Goal: Book appointment/travel/reservation

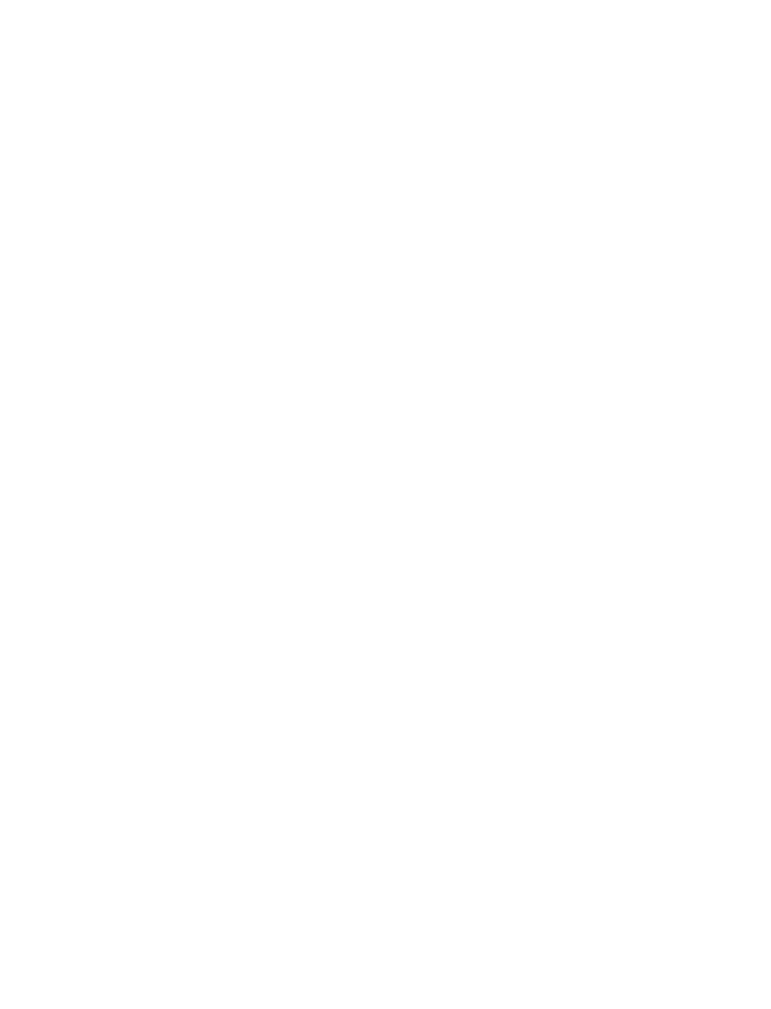
scroll to position [306, 0]
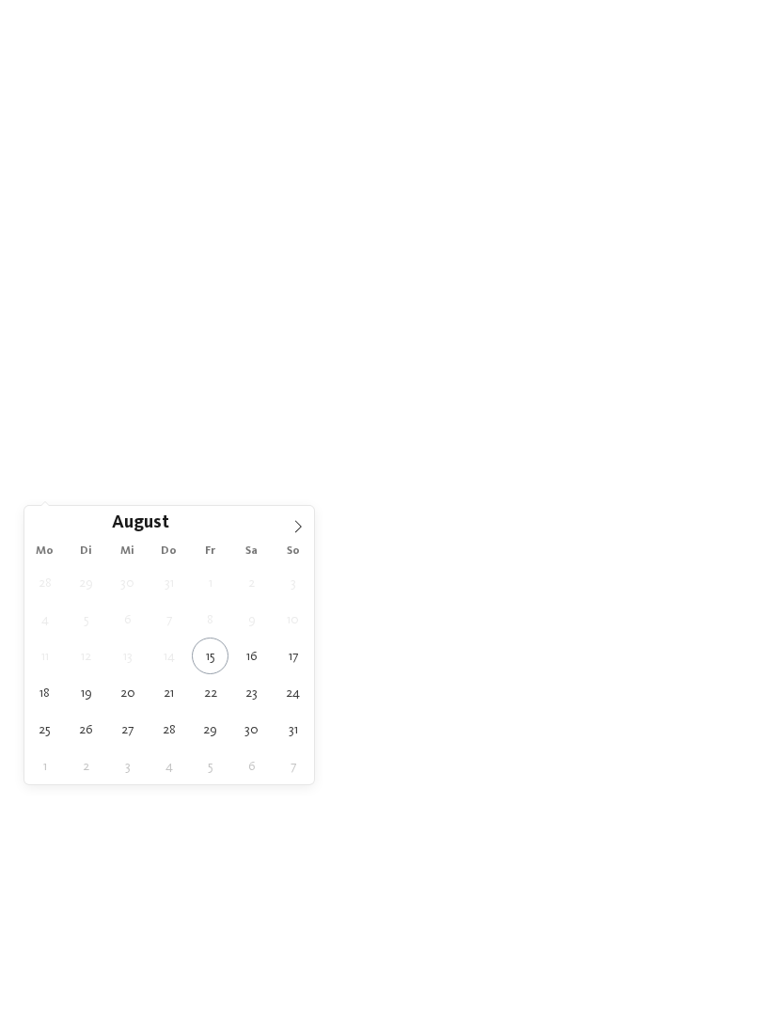
click at [298, 536] on span at bounding box center [298, 522] width 32 height 32
click at [305, 529] on span at bounding box center [298, 522] width 32 height 32
type div "19.10.2025"
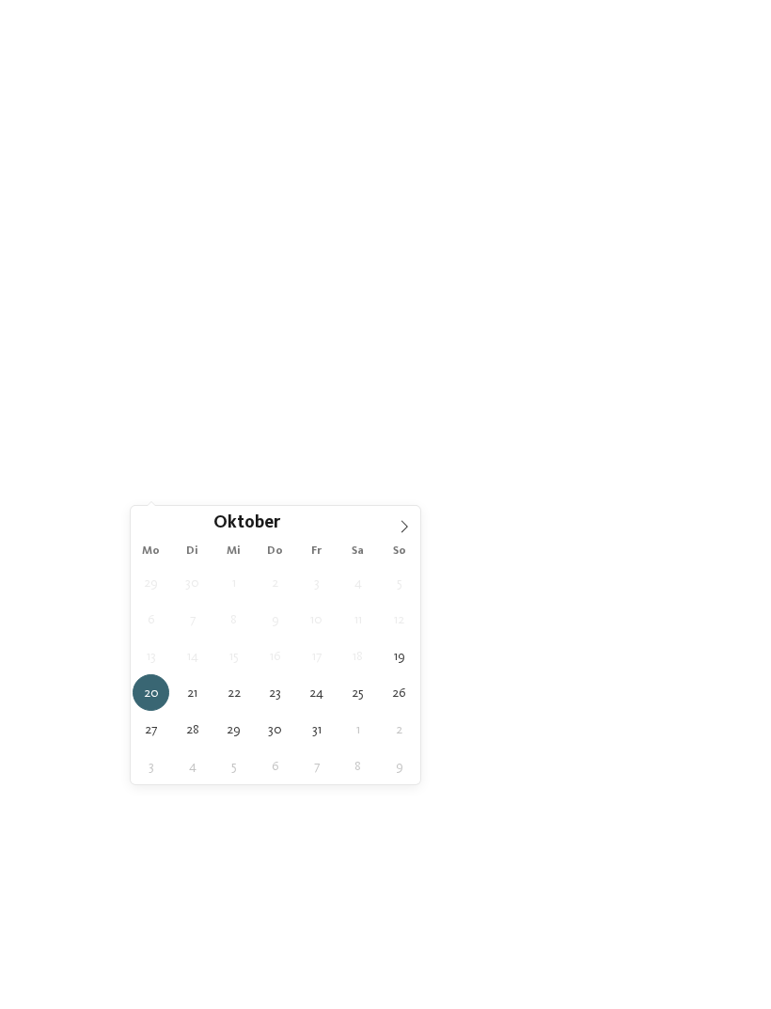
type div "24.10.2025"
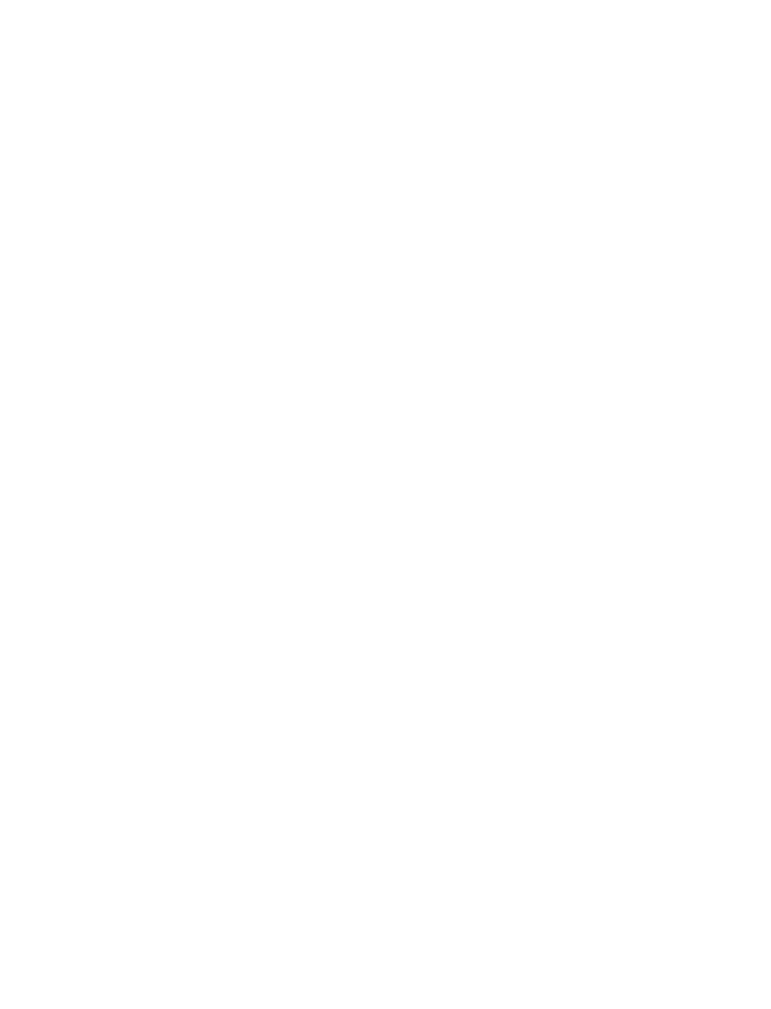
click at [444, 437] on div at bounding box center [451, 434] width 14 height 8
click at [610, 839] on div "übernehmen" at bounding box center [386, 858] width 546 height 38
click at [706, 450] on link "Hotel finden" at bounding box center [696, 433] width 101 height 33
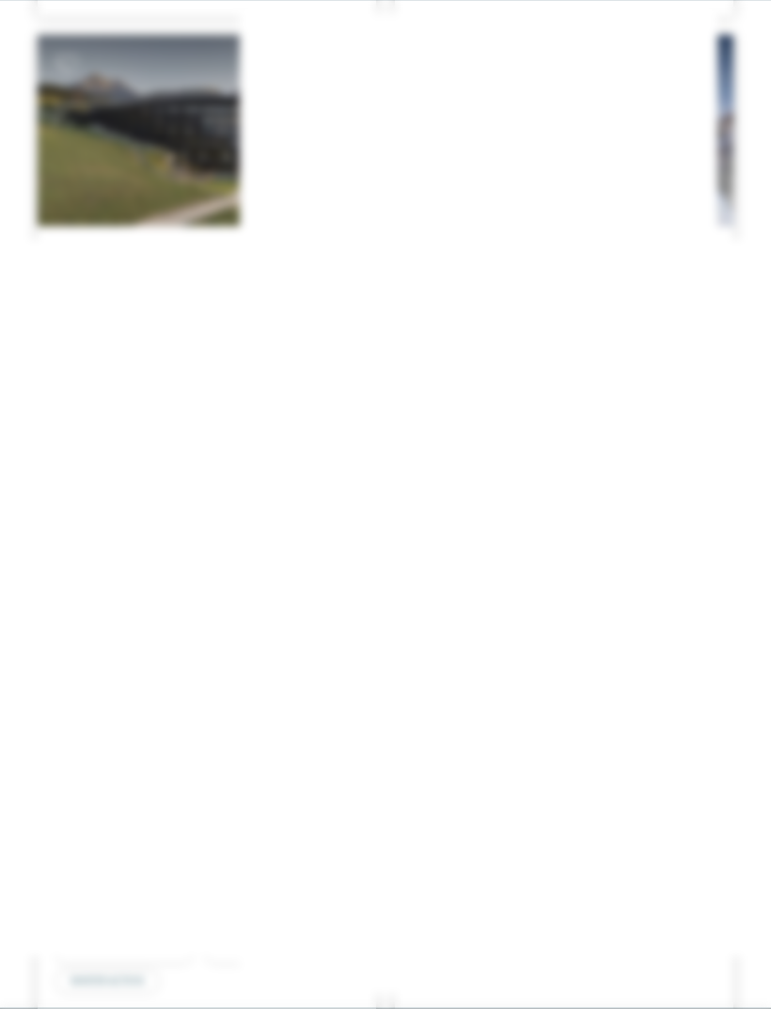
scroll to position [4736, 0]
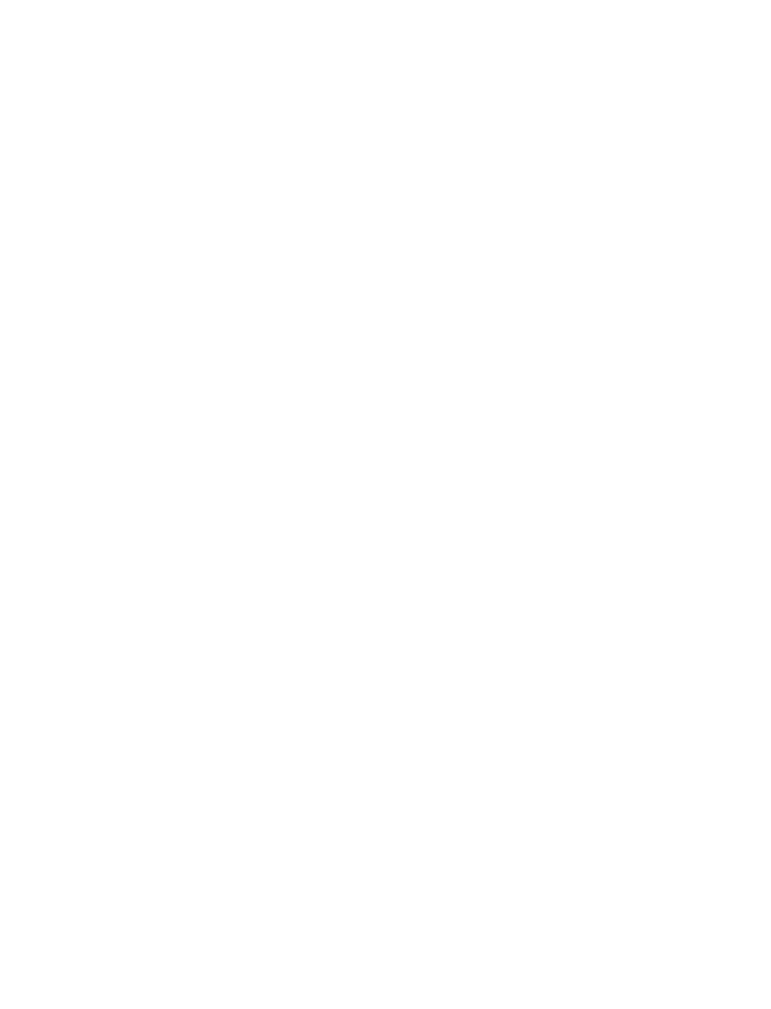
click at [740, 310] on icon at bounding box center [734, 326] width 40 height 33
click at [213, 773] on h4 "****ˢ Garberhof Dolomit Family" at bounding box center [206, 785] width 301 height 24
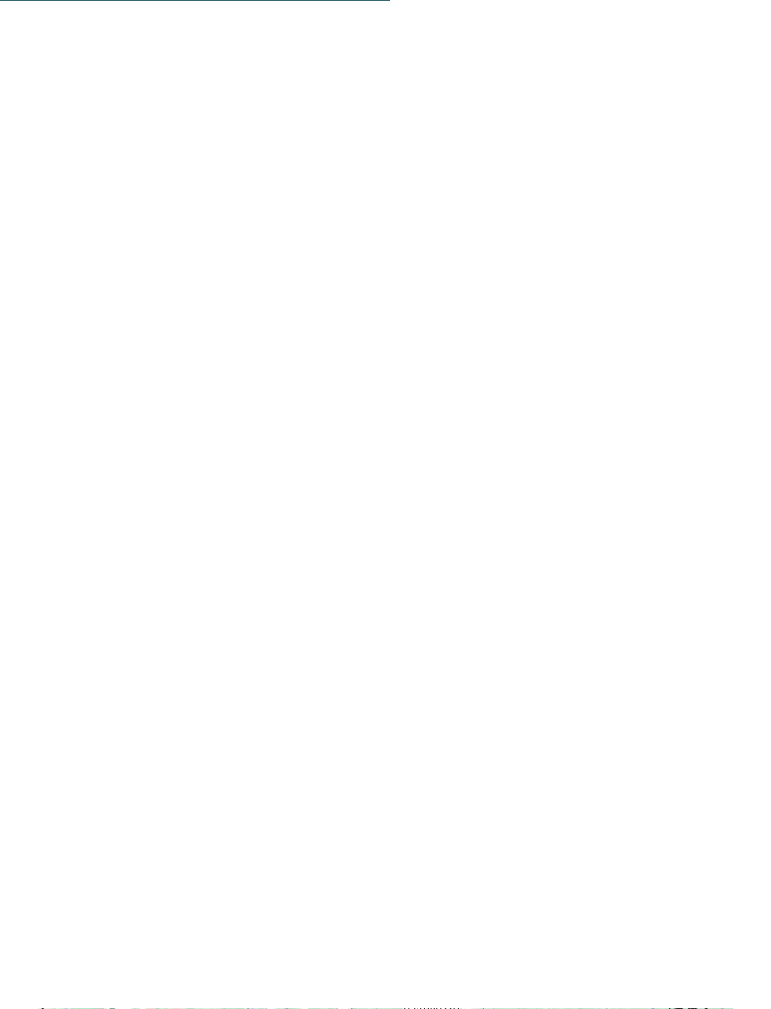
click at [739, 399] on icon at bounding box center [732, 420] width 52 height 42
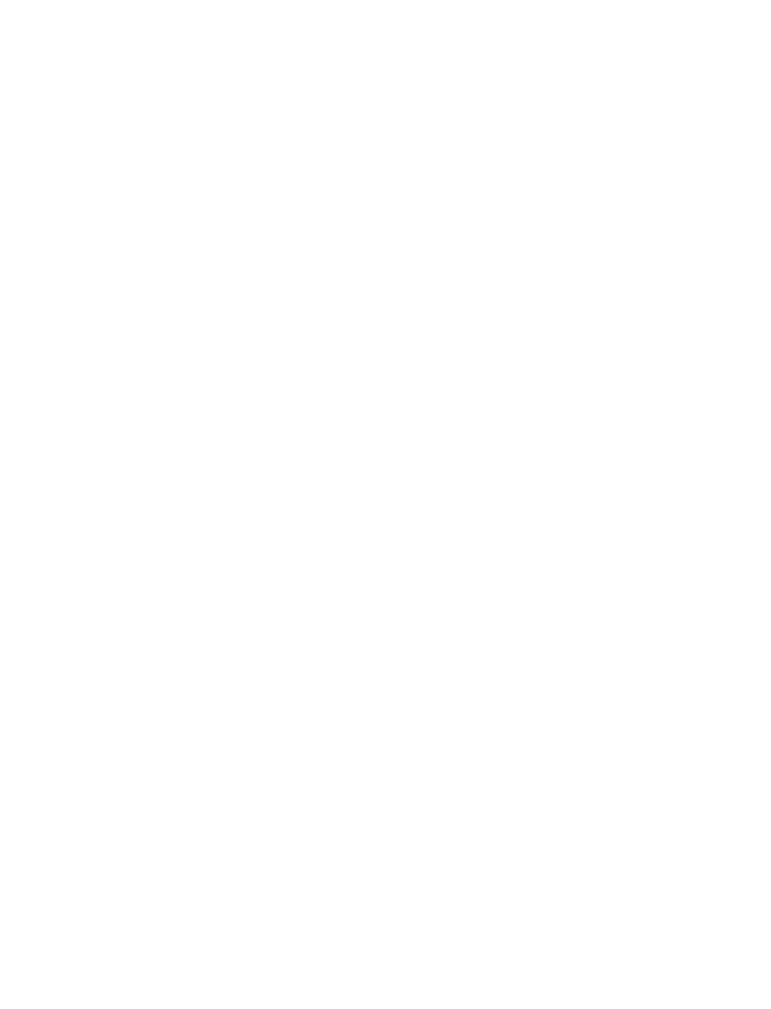
click at [723, 401] on icon at bounding box center [732, 419] width 52 height 42
click at [732, 398] on icon at bounding box center [732, 419] width 52 height 42
click at [236, 795] on div "Meraner Land – St. Walburg im Ultental Familienhotel Viktoria Familie Paris Sta…" at bounding box center [207, 926] width 339 height 263
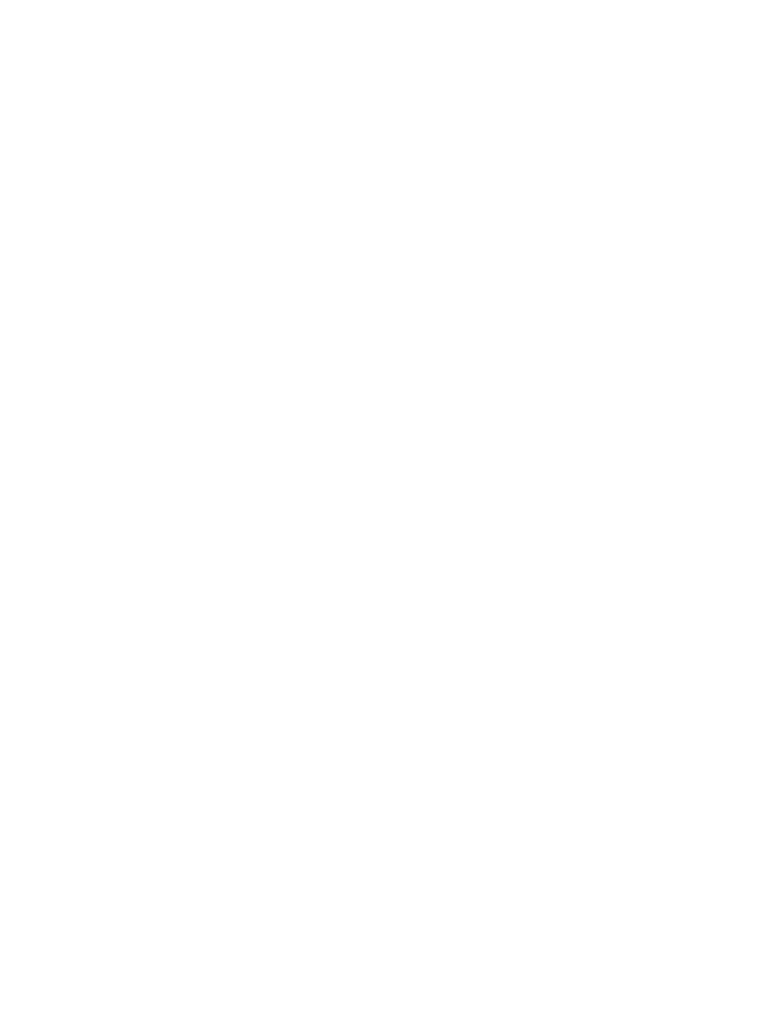
scroll to position [2570, 0]
click at [736, 524] on icon at bounding box center [732, 545] width 52 height 42
click at [730, 524] on icon at bounding box center [732, 545] width 52 height 42
click at [735, 524] on icon at bounding box center [732, 545] width 52 height 42
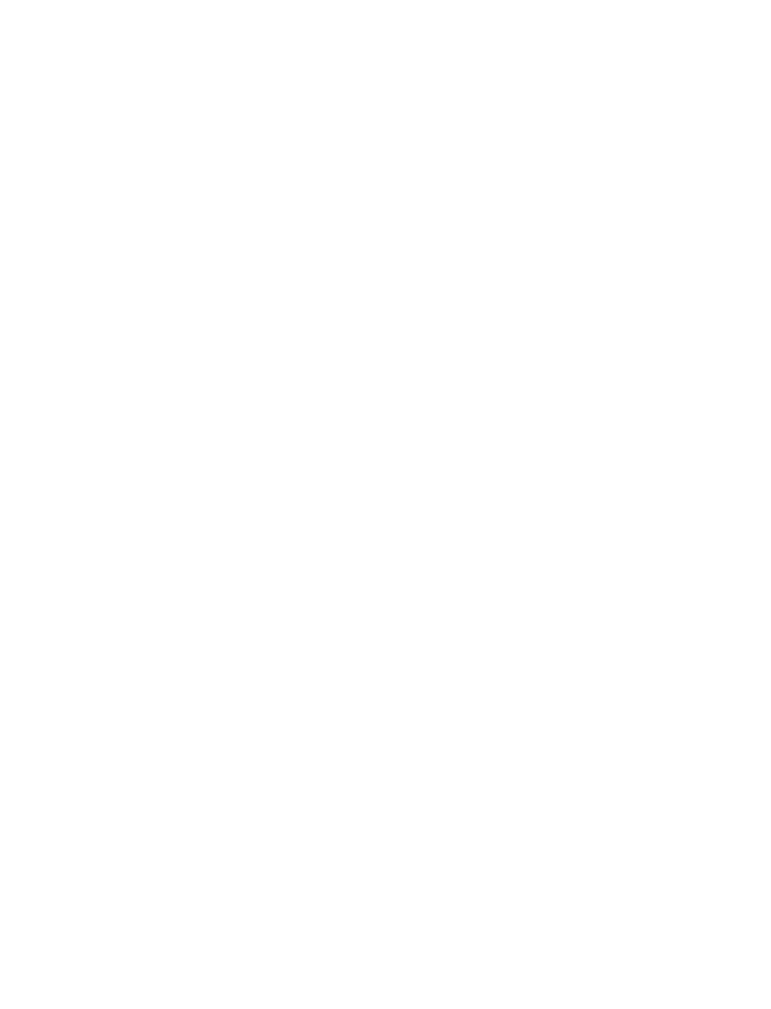
scroll to position [0, 0]
